Goal: Transaction & Acquisition: Purchase product/service

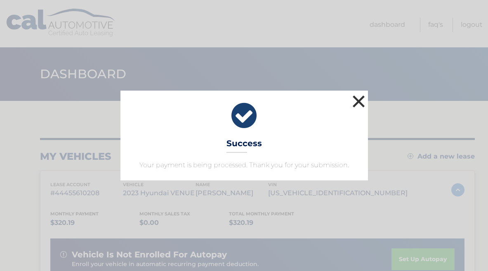
click at [357, 104] on button "×" at bounding box center [359, 101] width 17 height 17
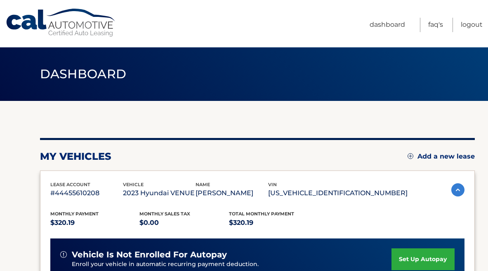
click at [78, 30] on link "Cal Automotive" at bounding box center [60, 22] width 111 height 29
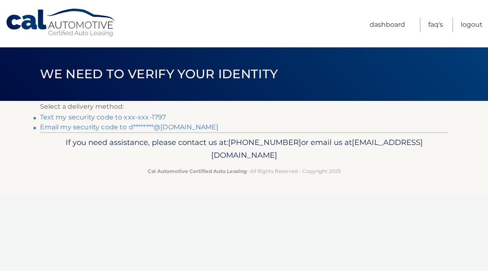
click at [97, 115] on link "Text my security code to xxx-xxx-1797" at bounding box center [103, 117] width 126 height 8
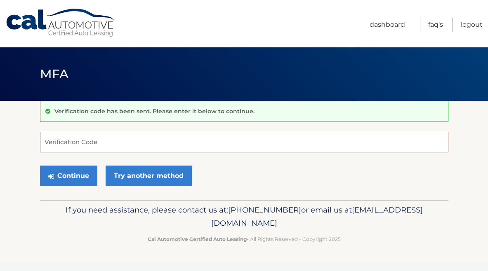
click at [93, 143] on input "Verification Code" at bounding box center [244, 142] width 408 height 21
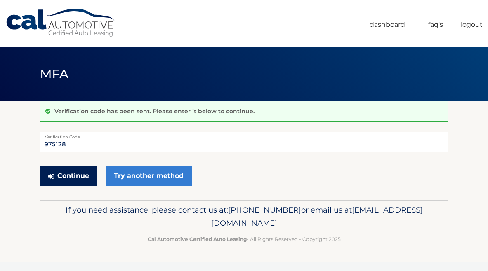
type input "975128"
click at [62, 178] on button "Continue" at bounding box center [68, 176] width 57 height 21
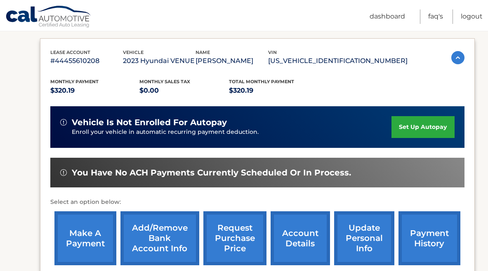
scroll to position [137, 0]
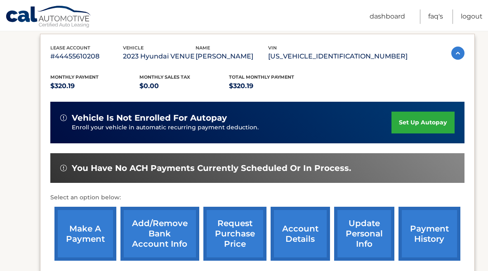
click at [85, 225] on link "make a payment" at bounding box center [85, 234] width 62 height 54
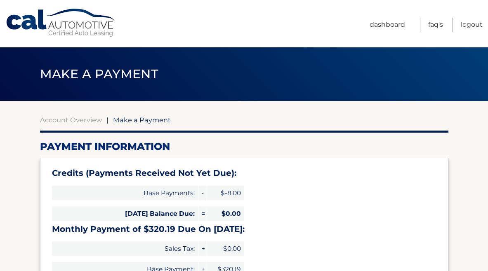
select select "YzAwM2ZmNDgtMjIyNC00MWVkLWJhYzMtNThiY2Y2N2QyYmQy"
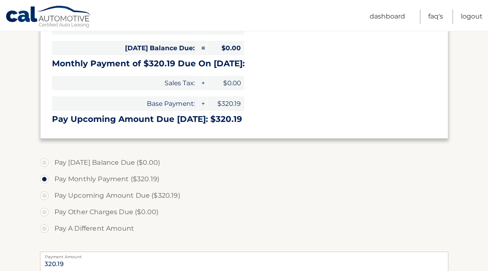
scroll to position [167, 0]
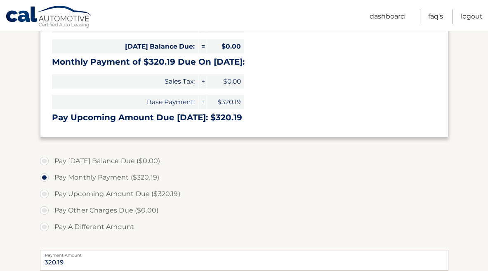
click at [44, 227] on label "Pay A Different Amount" at bounding box center [244, 227] width 408 height 17
click at [44, 227] on input "Pay A Different Amount" at bounding box center [47, 225] width 8 height 13
radio input "true"
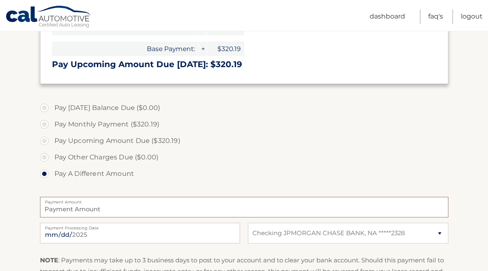
scroll to position [222, 0]
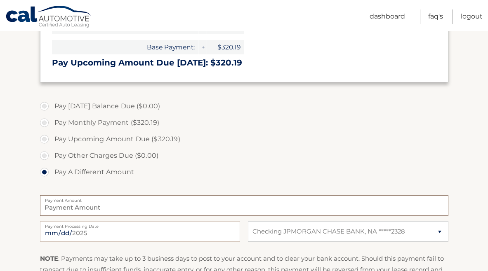
click at [146, 208] on input "Payment Amount" at bounding box center [244, 206] width 408 height 21
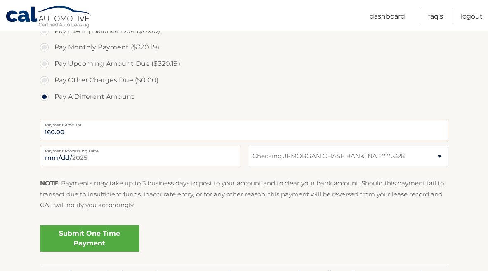
scroll to position [299, 0]
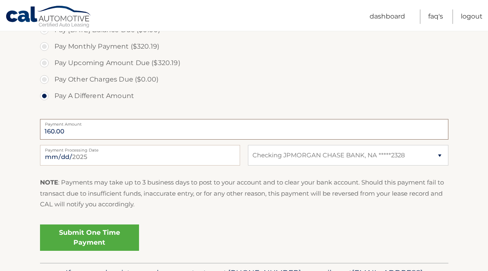
type input "160.00"
click at [117, 233] on link "Submit One Time Payment" at bounding box center [89, 238] width 99 height 26
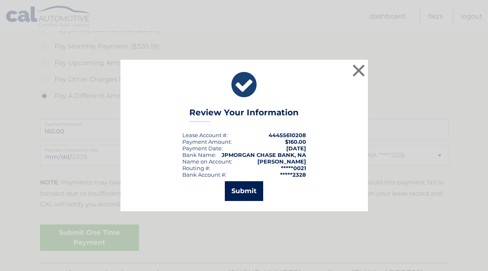
click at [248, 186] on button "Submit" at bounding box center [244, 192] width 38 height 20
